Goal: Task Accomplishment & Management: Manage account settings

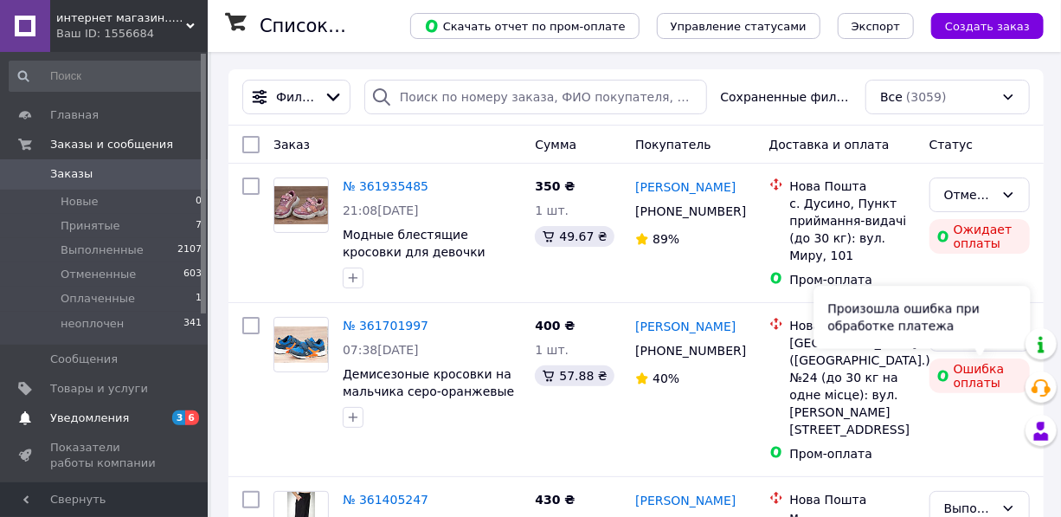
click at [97, 421] on span "Уведомления" at bounding box center [89, 418] width 79 height 16
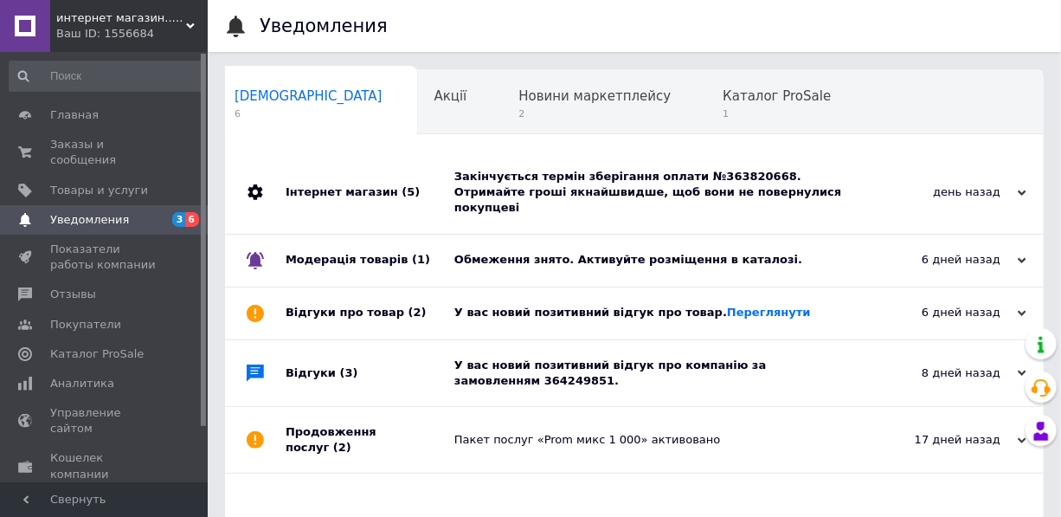
scroll to position [0, 9]
click at [575, 105] on div "Новини маркетплейсу 2" at bounding box center [602, 103] width 204 height 66
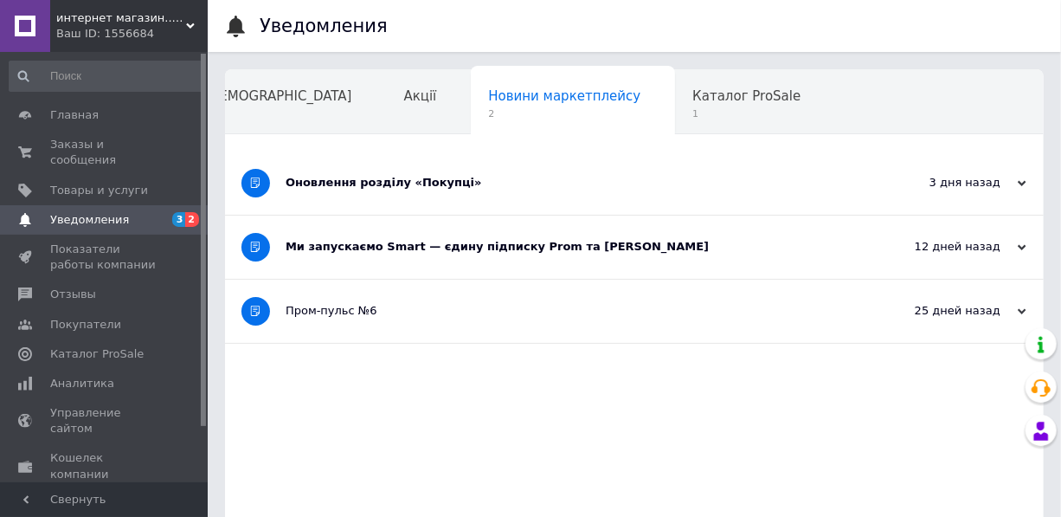
click at [421, 176] on div "Оновлення розділу «Покупці»" at bounding box center [570, 183] width 568 height 16
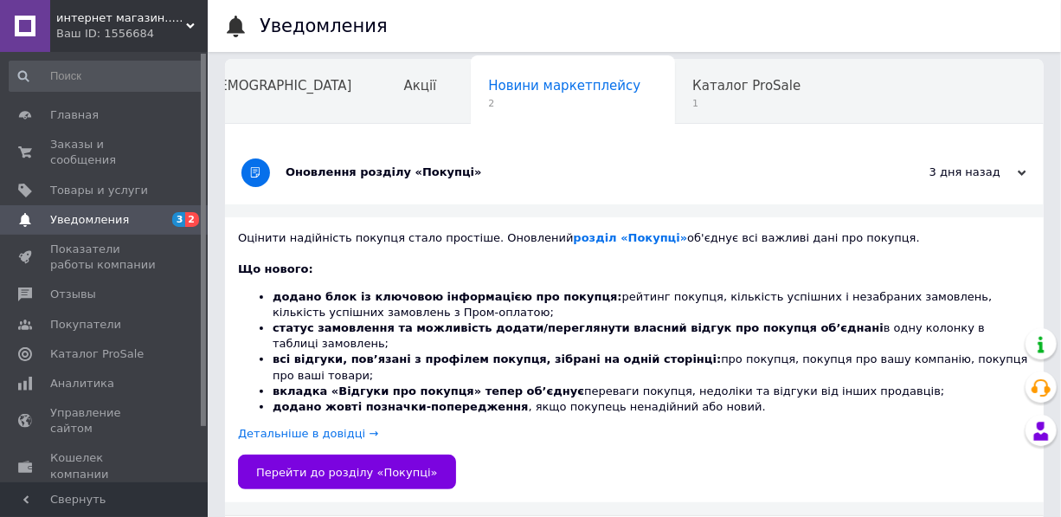
scroll to position [0, 0]
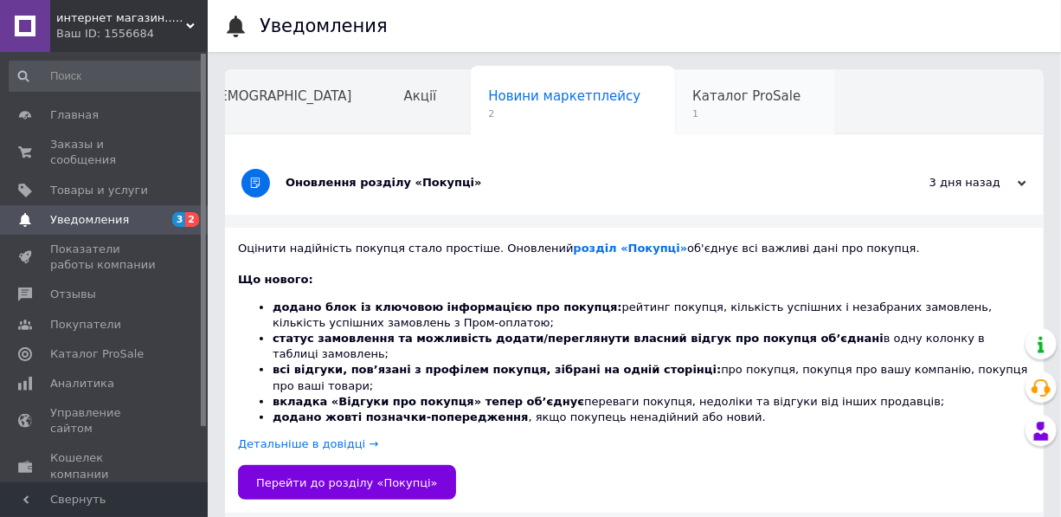
click at [692, 112] on span "1" at bounding box center [746, 113] width 108 height 13
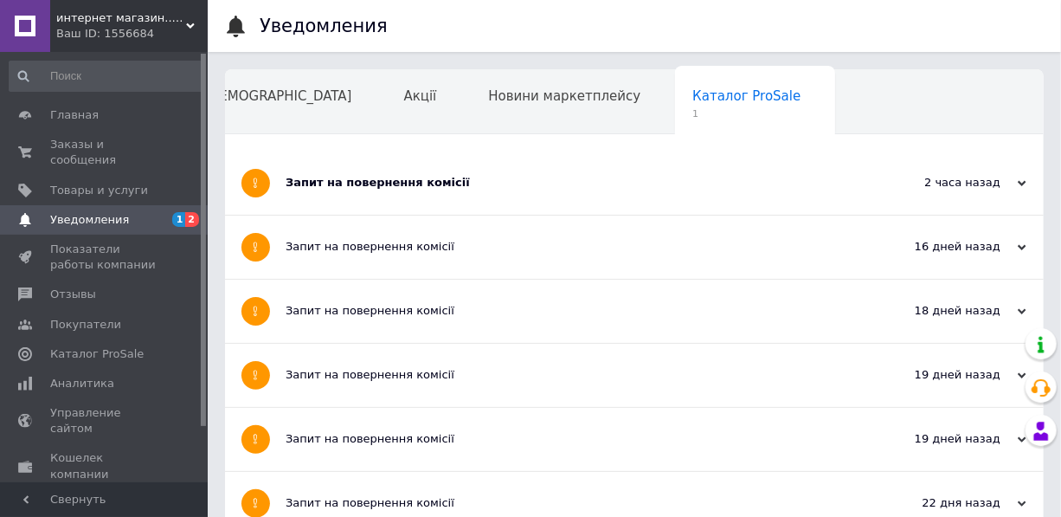
click at [113, 205] on link "Уведомления 1 2" at bounding box center [106, 219] width 212 height 29
click at [114, 212] on span "Уведомления" at bounding box center [89, 220] width 79 height 16
click at [431, 183] on div "Запит на повернення комісії" at bounding box center [570, 183] width 568 height 16
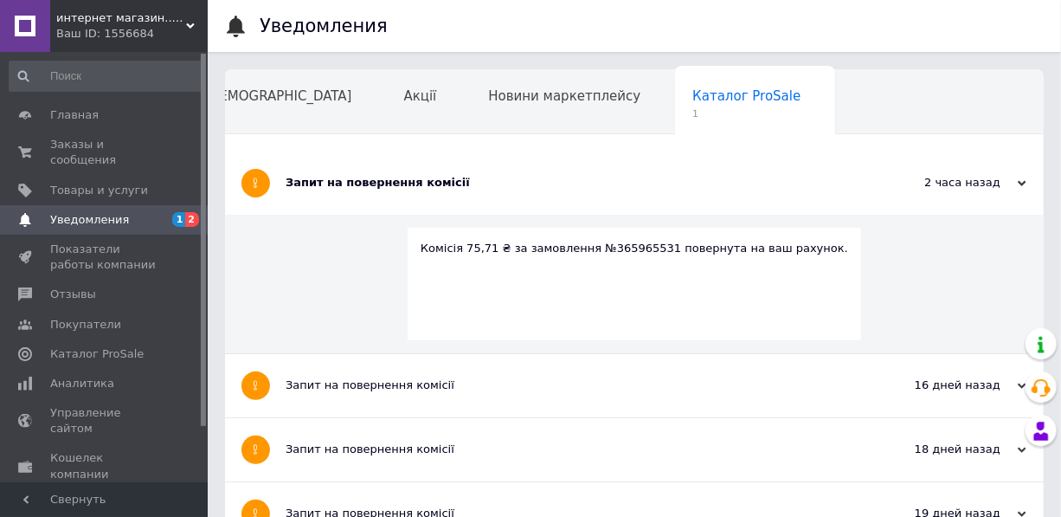
click at [158, 212] on span "Уведомления" at bounding box center [105, 220] width 110 height 16
click at [108, 346] on span "Каталог ProSale" at bounding box center [96, 354] width 93 height 16
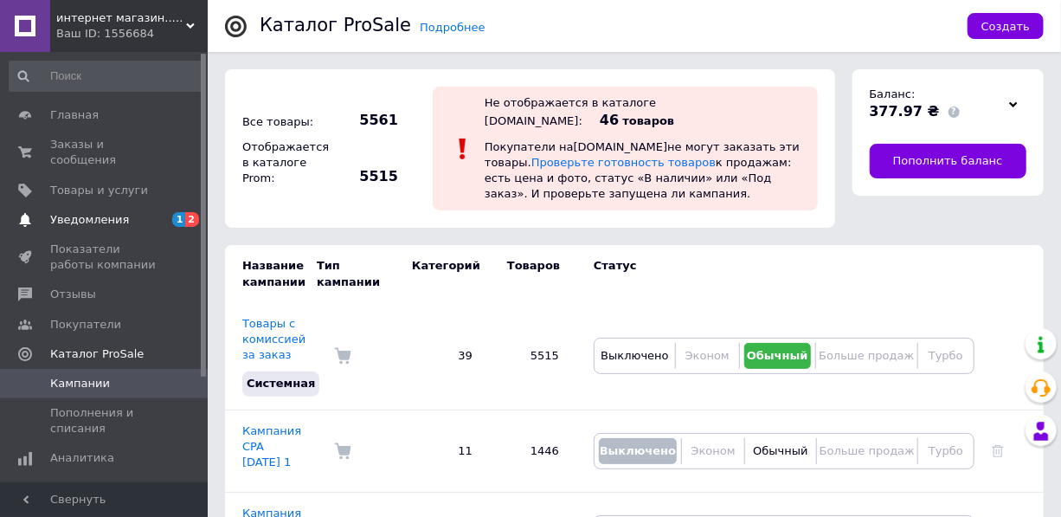
click at [188, 212] on span "2" at bounding box center [192, 219] width 14 height 15
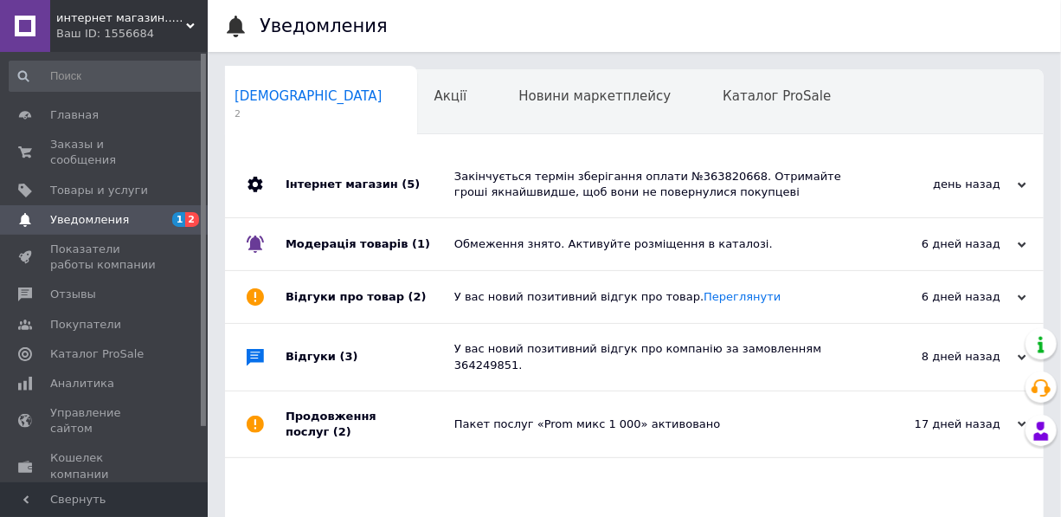
scroll to position [0, 9]
click at [704, 301] on link "Переглянути" at bounding box center [742, 296] width 77 height 13
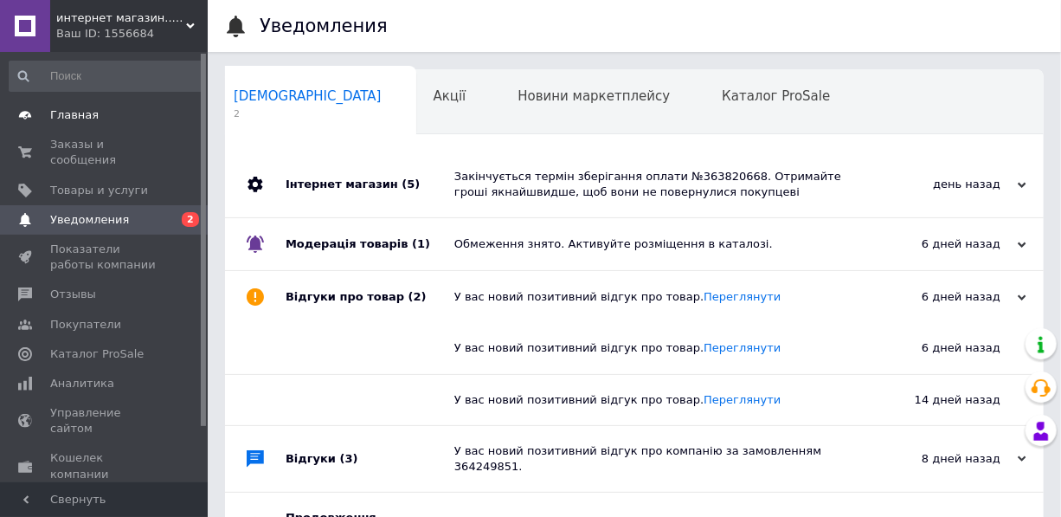
click at [68, 113] on span "Главная" at bounding box center [74, 115] width 48 height 16
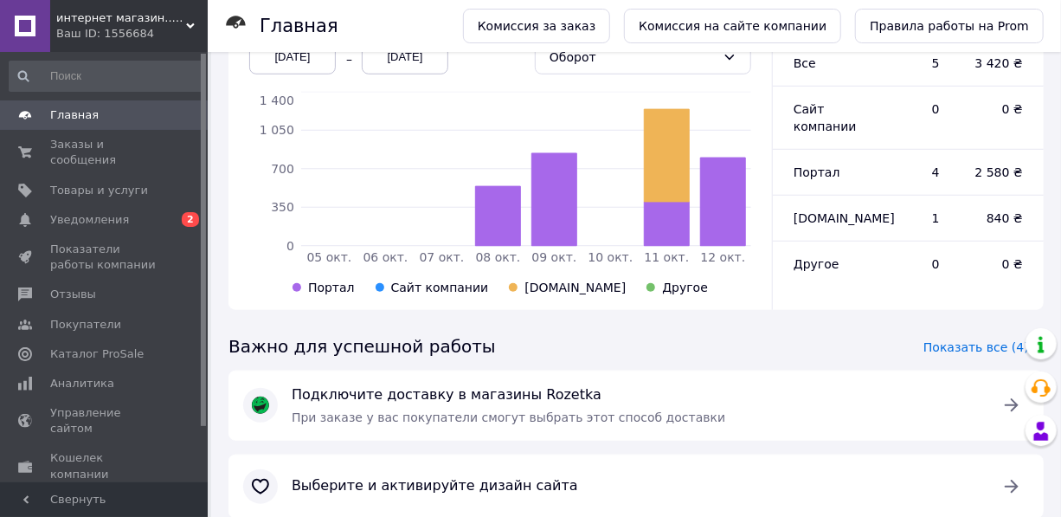
scroll to position [566, 0]
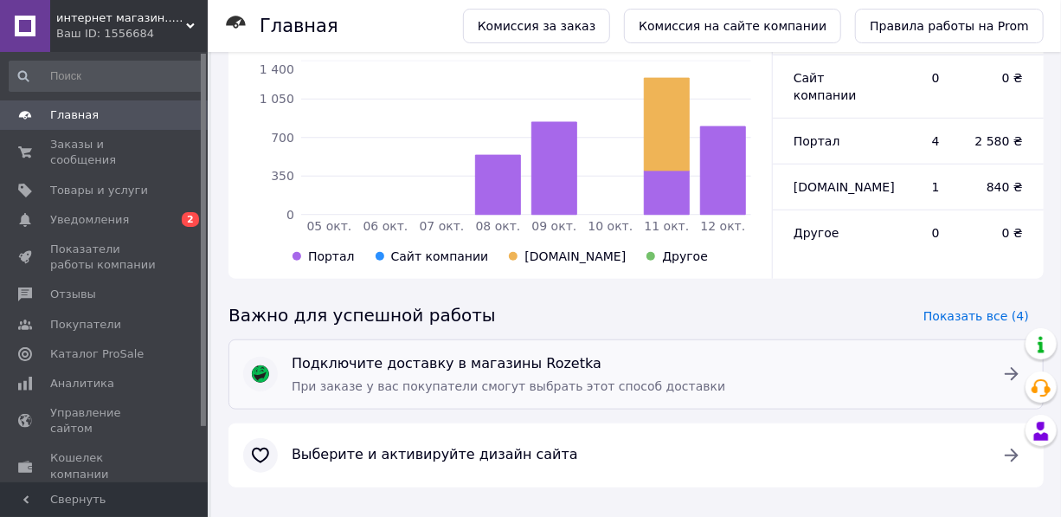
click at [1016, 368] on icon at bounding box center [1012, 374] width 14 height 13
click at [149, 138] on span "Заказы и сообщения" at bounding box center [105, 152] width 110 height 31
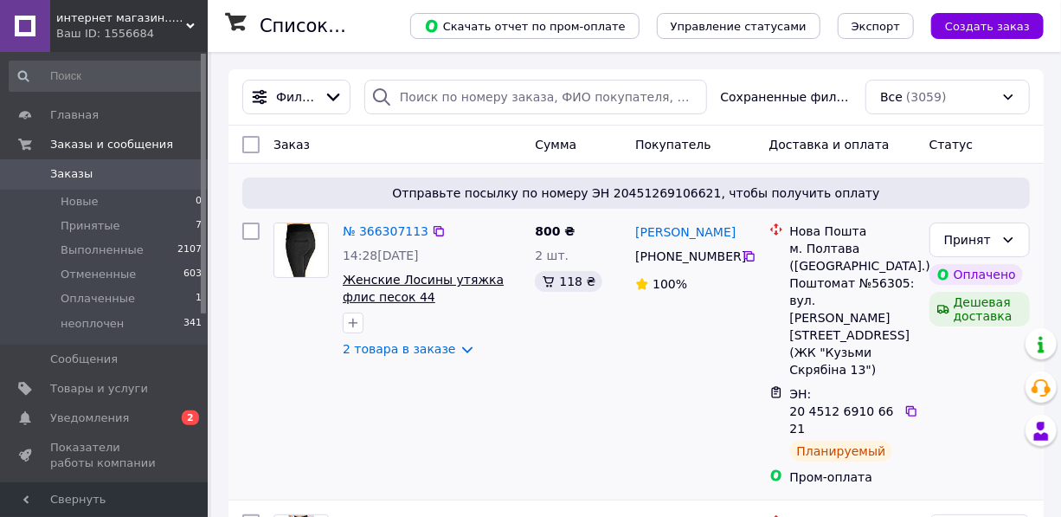
click at [380, 284] on span "Женские Лосины утяжка флис песок 44" at bounding box center [423, 288] width 161 height 31
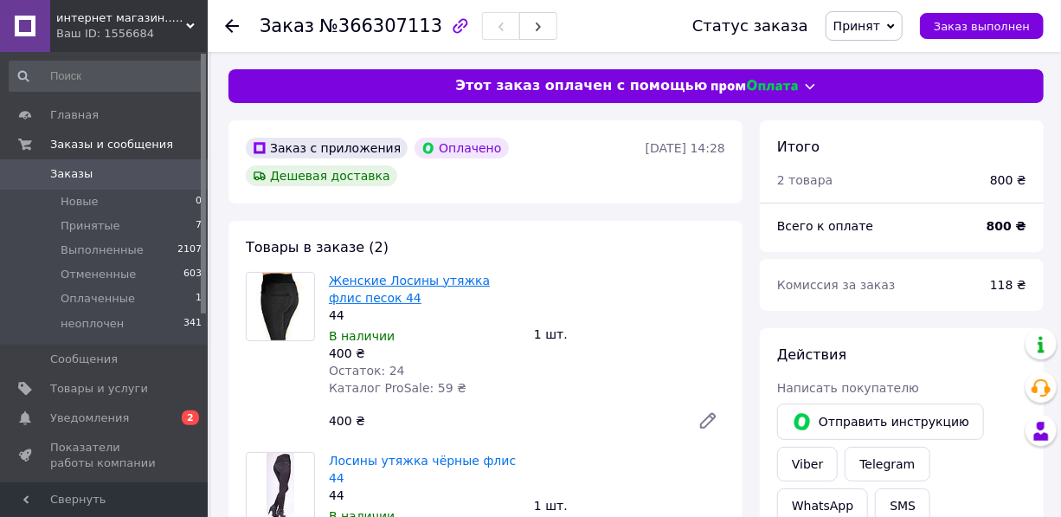
click at [445, 273] on link "Женские Лосины утяжка флис песок 44" at bounding box center [409, 288] width 161 height 31
